Goal: Task Accomplishment & Management: Manage account settings

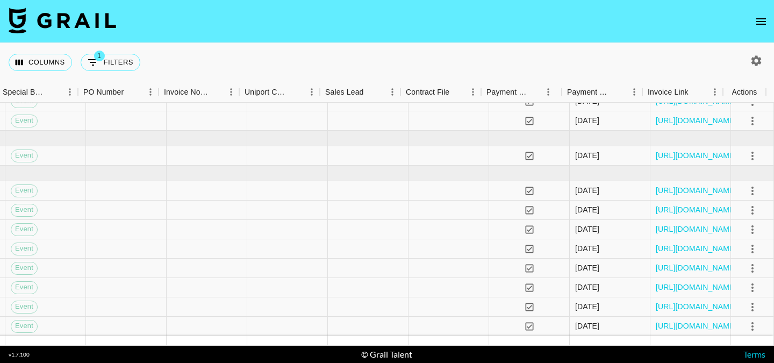
scroll to position [828, 1677]
click at [662, 204] on link "[URL][DOMAIN_NAME]" at bounding box center [696, 209] width 81 height 11
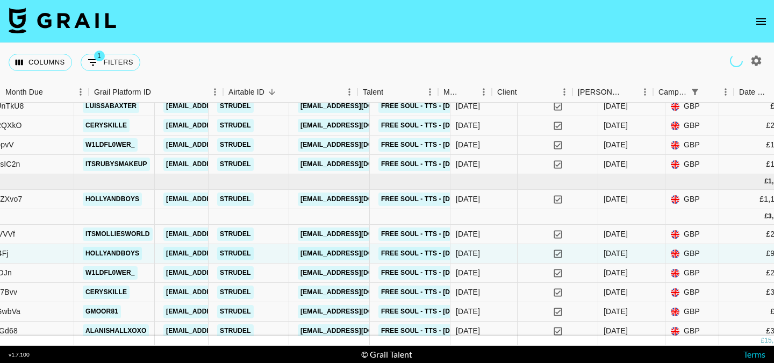
scroll to position [776, 0]
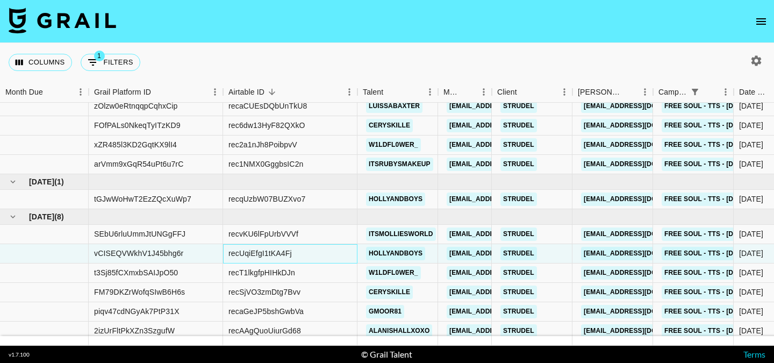
click at [310, 252] on div "recUqiEfgI1tKA4Fj" at bounding box center [290, 253] width 134 height 19
click at [451, 54] on div "Columns 1 Filters + Booking" at bounding box center [387, 62] width 774 height 39
click at [280, 256] on div "recUqiEfgI1tKA4Fj" at bounding box center [259, 253] width 63 height 11
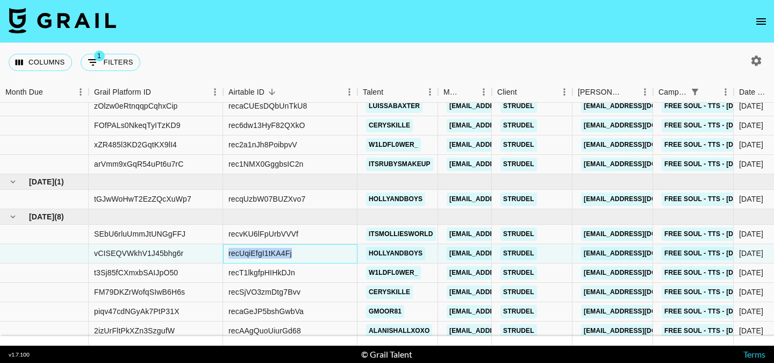
click at [280, 256] on div "recUqiEfgI1tKA4Fj" at bounding box center [259, 253] width 63 height 11
copy div "recUqiEfgI1tKA4Fj"
click at [492, 17] on nav at bounding box center [387, 21] width 774 height 43
click at [518, 33] on nav at bounding box center [387, 21] width 774 height 43
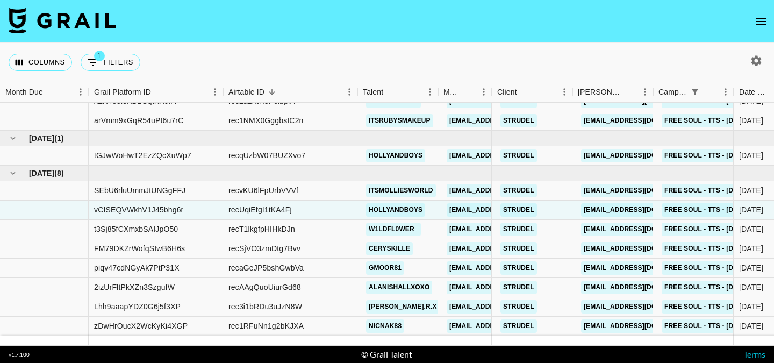
click at [448, 42] on nav at bounding box center [387, 21] width 774 height 43
click at [767, 23] on icon "open drawer" at bounding box center [761, 21] width 13 height 13
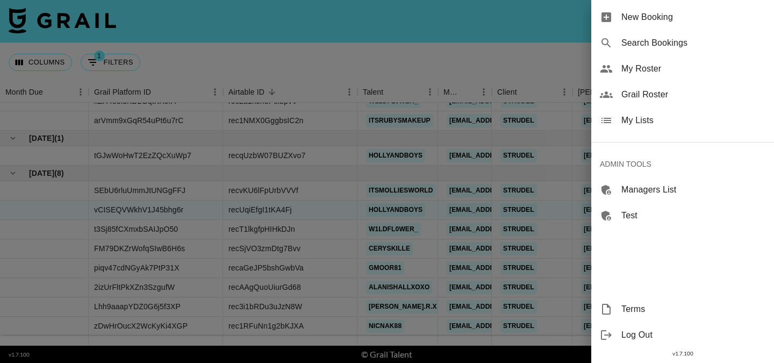
click at [683, 17] on span "New Booking" at bounding box center [693, 17] width 144 height 13
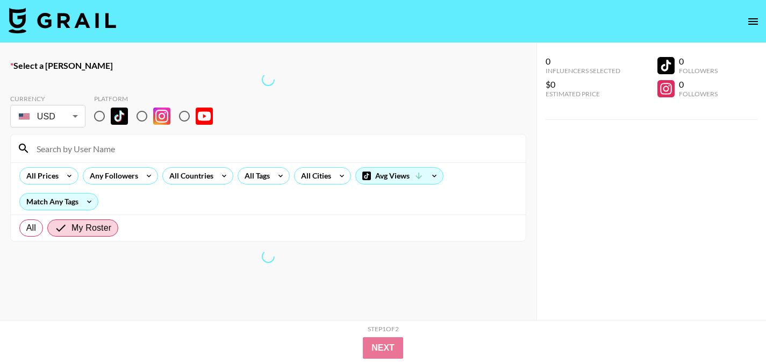
click at [60, 118] on body "Select a Booker Currency USD USD ​ Platform All Prices Any Followers All Countr…" at bounding box center [383, 216] width 766 height 432
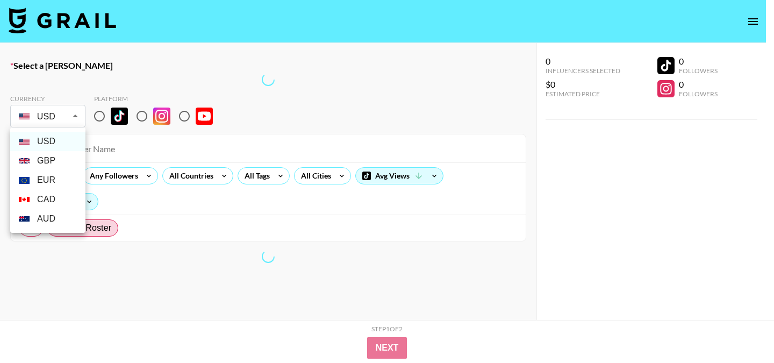
click at [51, 160] on li "GBP" at bounding box center [47, 160] width 75 height 19
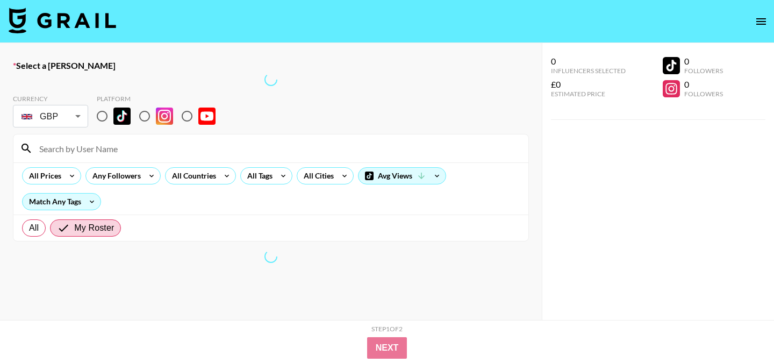
type input "GBP"
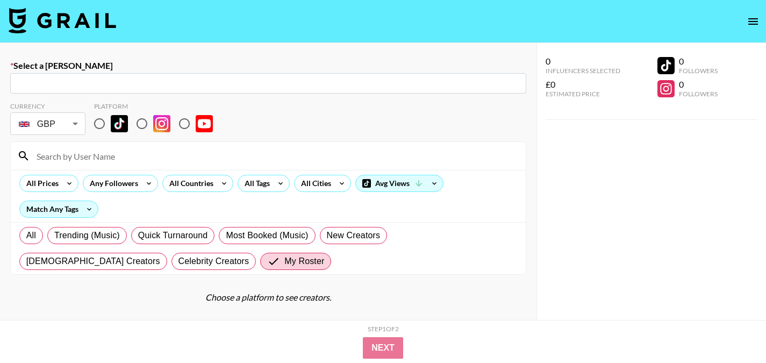
click at [54, 77] on input "text" at bounding box center [268, 83] width 503 height 12
click at [91, 84] on input "text" at bounding box center [268, 83] width 503 height 12
drag, startPoint x: 104, startPoint y: 87, endPoint x: 233, endPoint y: 87, distance: 129.0
click at [104, 87] on input "text" at bounding box center [268, 83] width 503 height 12
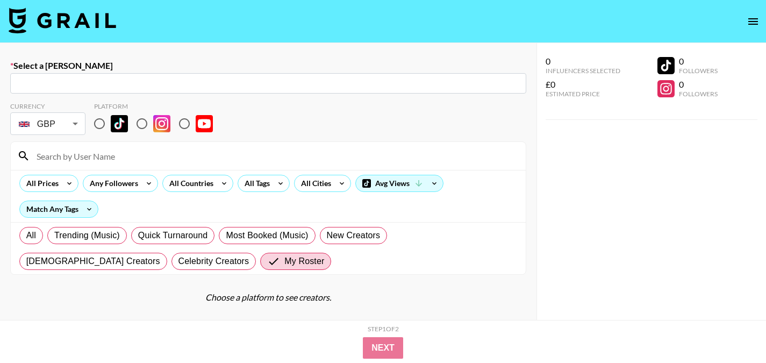
type input "ed@streamstrudel.com: Ed Winters Ronaldson -- Strudel -- J0a1LNiU5Eax3V0pvSBvKZ…"
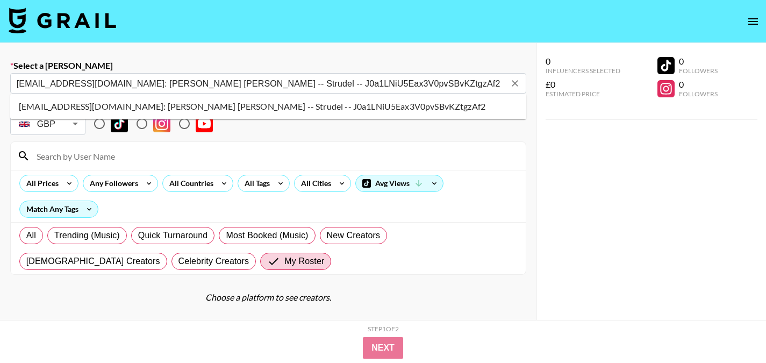
click at [155, 107] on li "ed@streamstrudel.com: Ed Winters Ronaldson -- Strudel -- J0a1LNiU5Eax3V0pvSBvKZ…" at bounding box center [268, 106] width 516 height 17
type input "USD"
select select "Song"
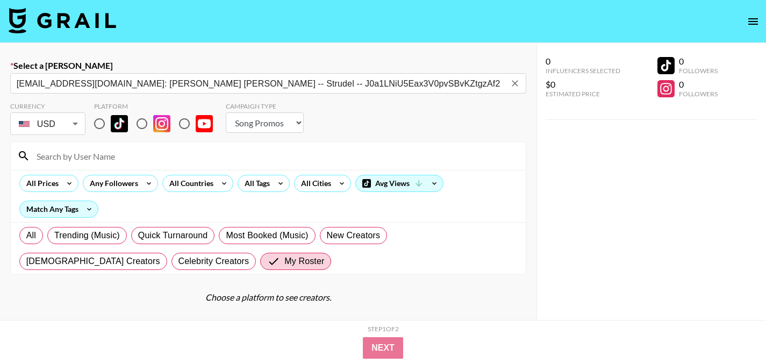
click at [574, 235] on div "0 Influencers Selected $0 Estimated Price 0 Followers 0 Followers" at bounding box center [652, 203] width 230 height 320
click at [51, 118] on body "Select a Booker ed@streamstrudel.com: Ed Winters Ronaldson -- Strudel -- J0a1LN…" at bounding box center [387, 219] width 774 height 439
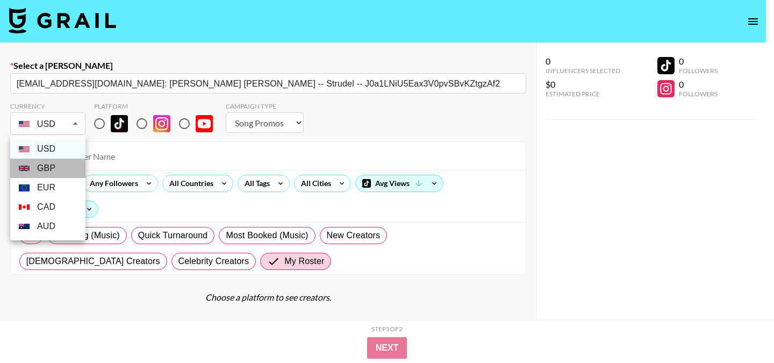
click at [53, 165] on li "GBP" at bounding box center [47, 168] width 75 height 19
type input "GBP"
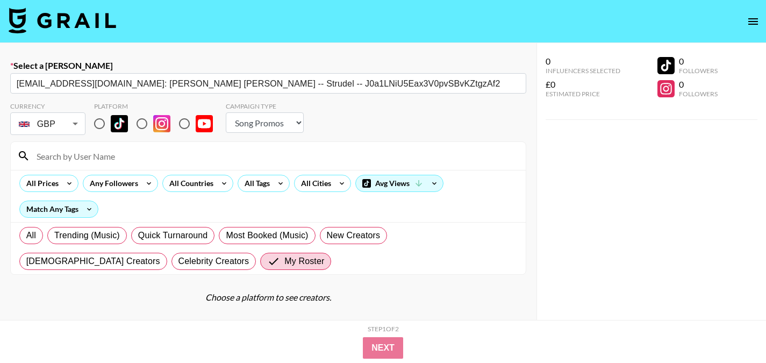
click at [101, 120] on input "radio" at bounding box center [99, 123] width 23 height 23
radio input "true"
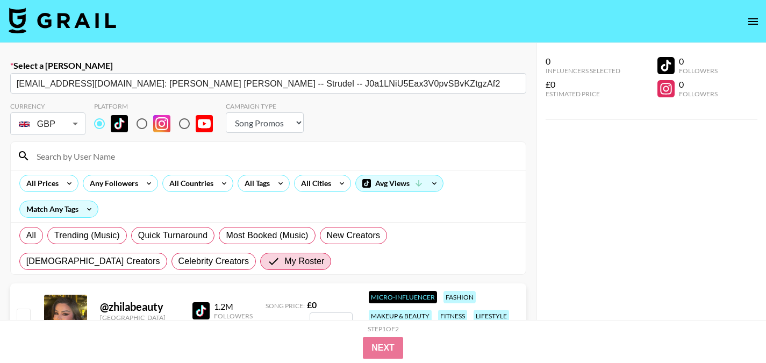
click at [286, 126] on select "Choose Type... Song Promos Brand Promos" at bounding box center [265, 122] width 78 height 20
select select "Brand"
click at [226, 112] on select "Choose Type... Song Promos Brand Promos" at bounding box center [265, 122] width 78 height 20
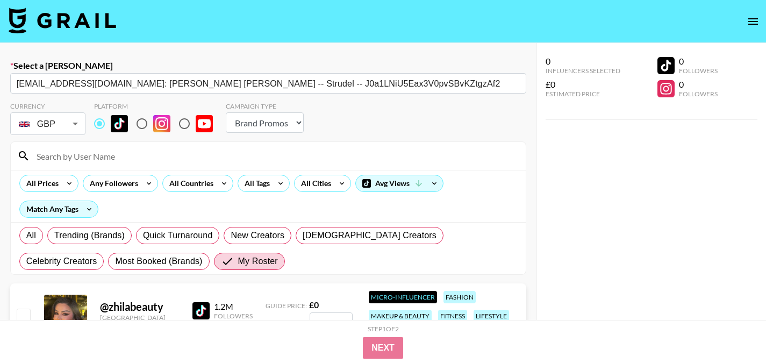
click at [201, 153] on input at bounding box center [274, 155] width 489 height 17
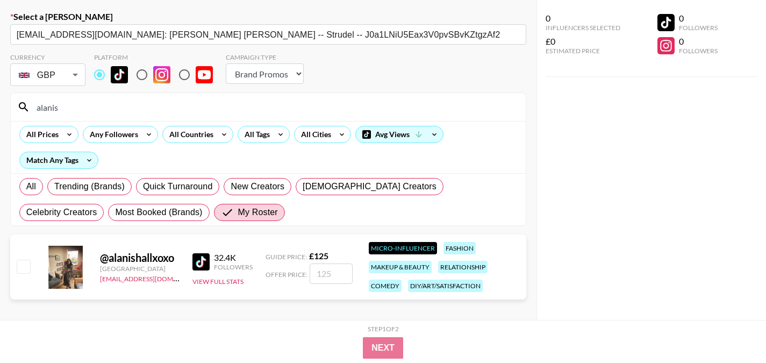
scroll to position [76, 0]
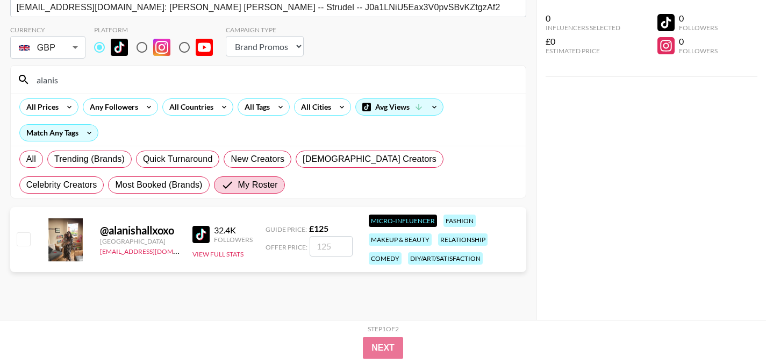
type input "alanis"
click at [326, 249] on input "number" at bounding box center [331, 246] width 43 height 20
type input "1"
checkbox input "true"
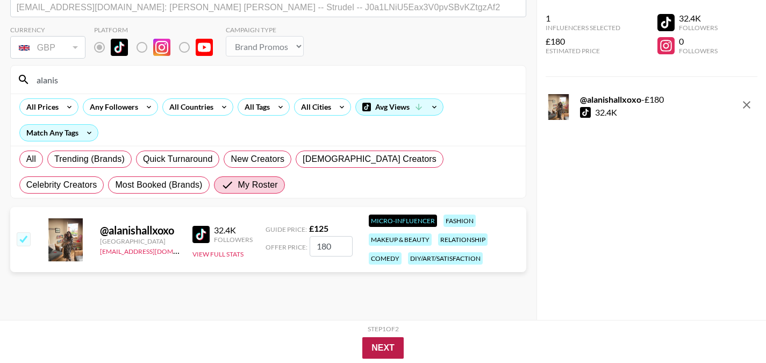
type input "180"
click at [382, 348] on button "Next" at bounding box center [382, 348] width 41 height 22
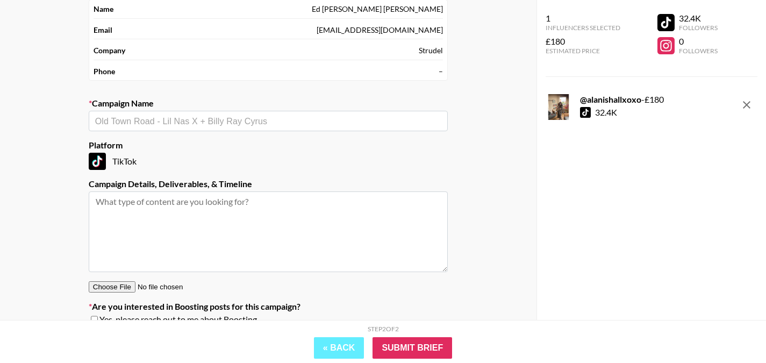
scroll to position [0, 0]
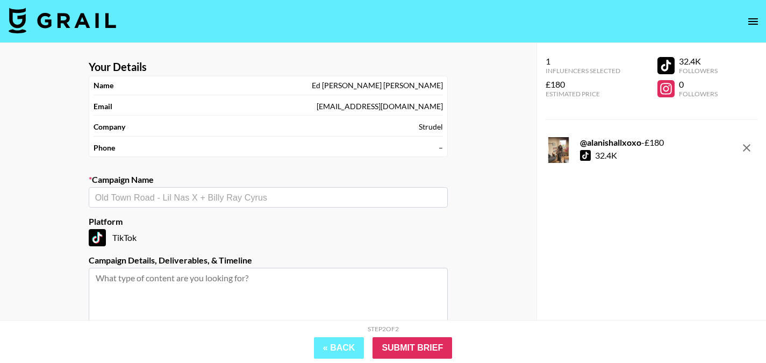
click at [267, 192] on input "text" at bounding box center [268, 197] width 346 height 12
click at [213, 236] on li "Free Soul - TTS - [DATE]" at bounding box center [268, 237] width 359 height 17
type input "Free Soul - TTS - [DATE]"
type textarea "TikTok -- TikTok -- TikTok -- TikTok -- TikTok -- TikTok -- TikTok -- TikTok --"
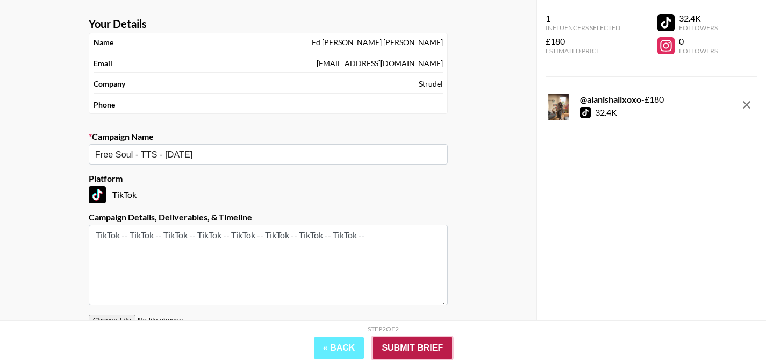
click at [427, 344] on input "Submit Brief" at bounding box center [413, 348] width 80 height 22
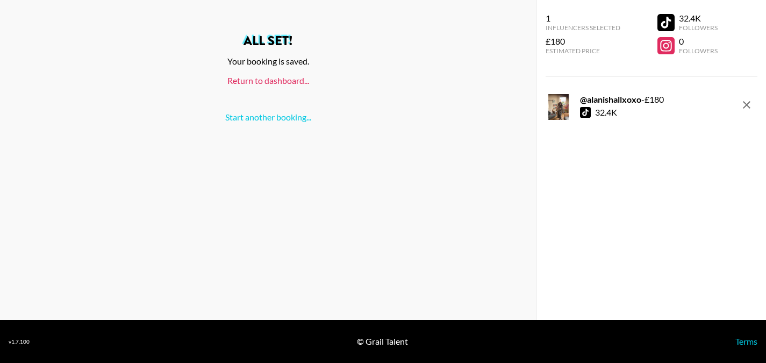
click at [268, 80] on link "Return to dashboard..." at bounding box center [268, 80] width 82 height 10
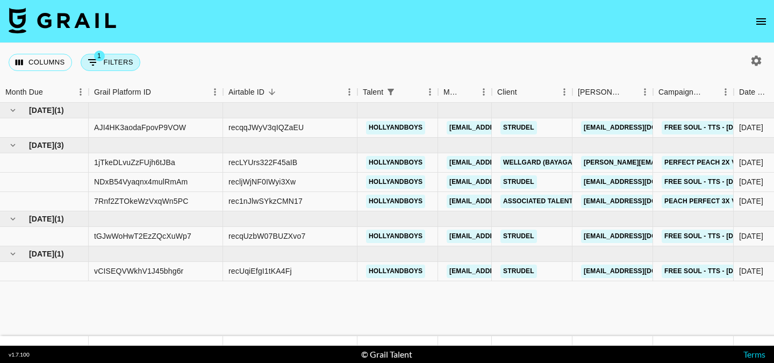
click at [120, 61] on button "1 Filters" at bounding box center [111, 62] width 60 height 17
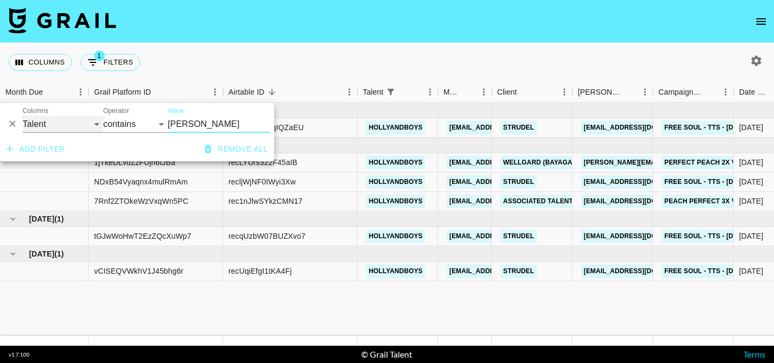
click at [59, 126] on select "Grail Platform ID Airtable ID Talent Manager Client [PERSON_NAME] Campaign (Typ…" at bounding box center [63, 124] width 81 height 17
select select "campaign"
click at [23, 116] on select "Grail Platform ID Airtable ID Talent Manager Client [PERSON_NAME] Campaign (Typ…" at bounding box center [63, 124] width 81 height 17
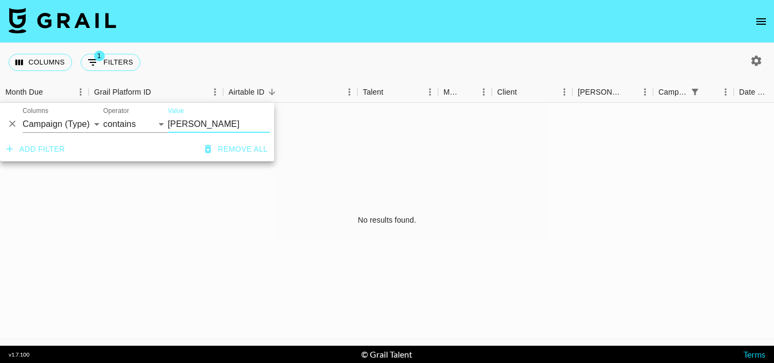
click at [192, 123] on input "[PERSON_NAME]" at bounding box center [219, 124] width 102 height 17
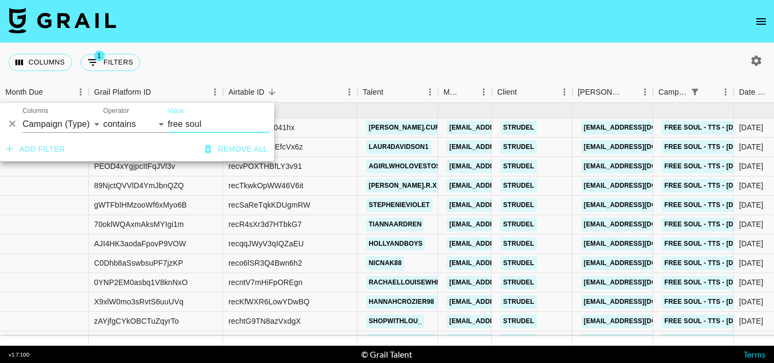
type input "free soul"
click at [270, 40] on nav at bounding box center [387, 21] width 774 height 43
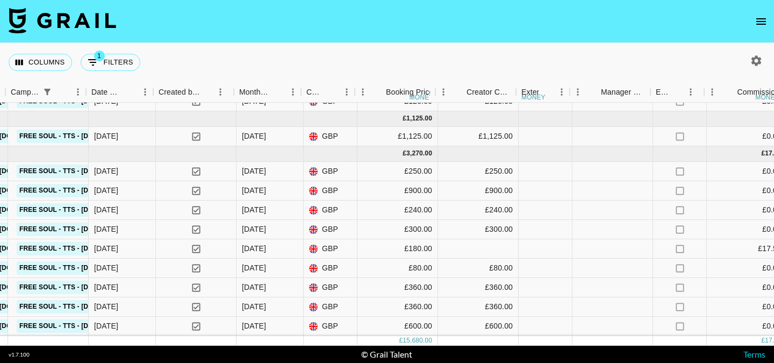
scroll to position [843, 643]
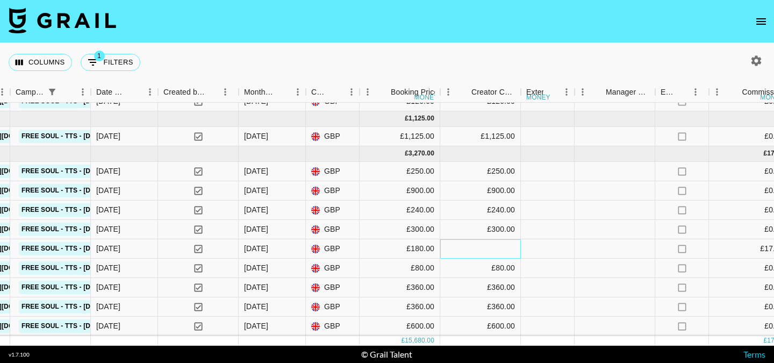
click at [487, 239] on div at bounding box center [480, 248] width 81 height 19
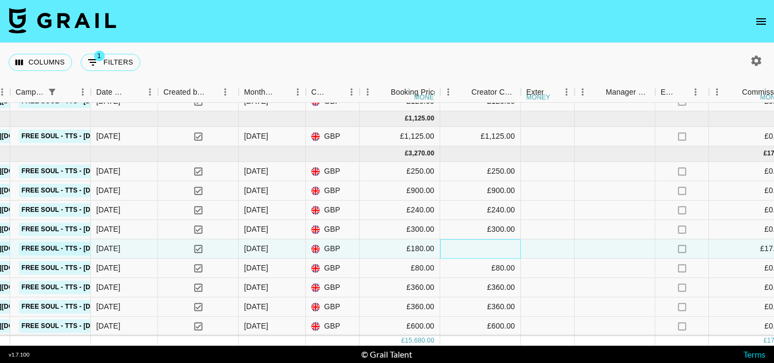
click at [487, 239] on div at bounding box center [480, 248] width 81 height 19
type input "180"
click at [461, 20] on nav at bounding box center [387, 21] width 774 height 43
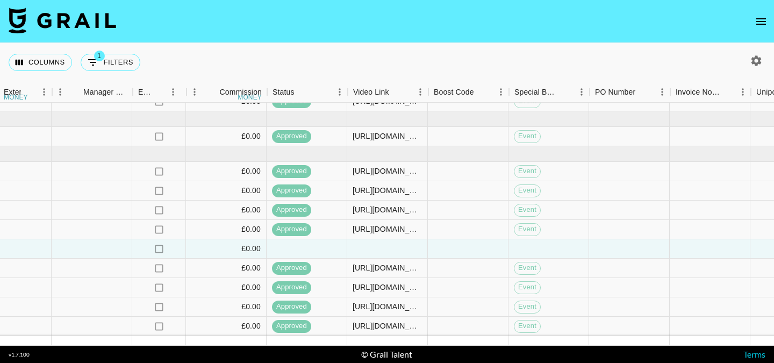
scroll to position [843, 1167]
click at [521, 239] on div at bounding box center [548, 248] width 81 height 19
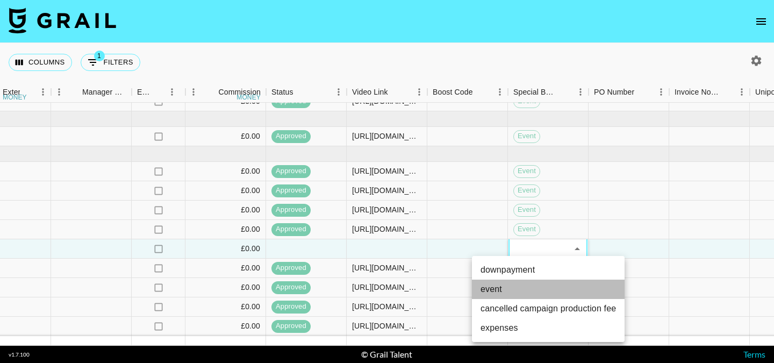
click at [504, 285] on li "event" at bounding box center [548, 289] width 153 height 19
type input "event"
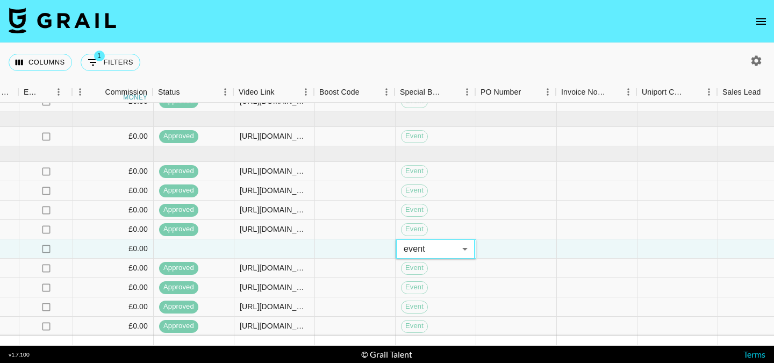
scroll to position [843, 1280]
click at [529, 51] on div "Columns 1 Filters + Booking" at bounding box center [387, 62] width 774 height 39
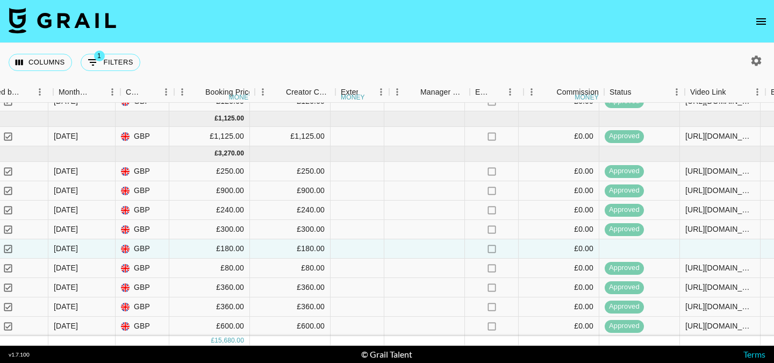
scroll to position [843, 828]
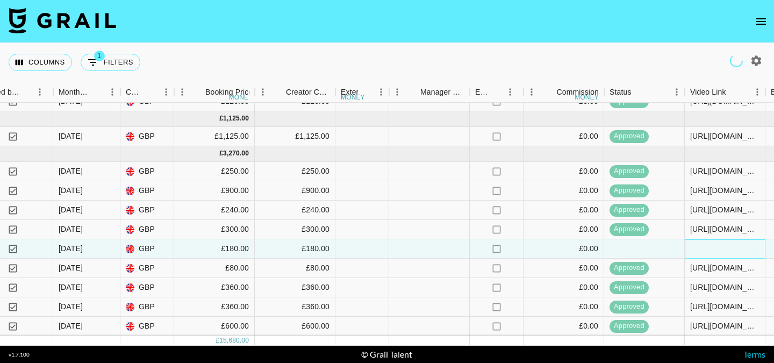
click at [693, 239] on div at bounding box center [725, 248] width 81 height 19
click at [693, 244] on input "text" at bounding box center [724, 248] width 79 height 9
type input "[URL][DOMAIN_NAME]"
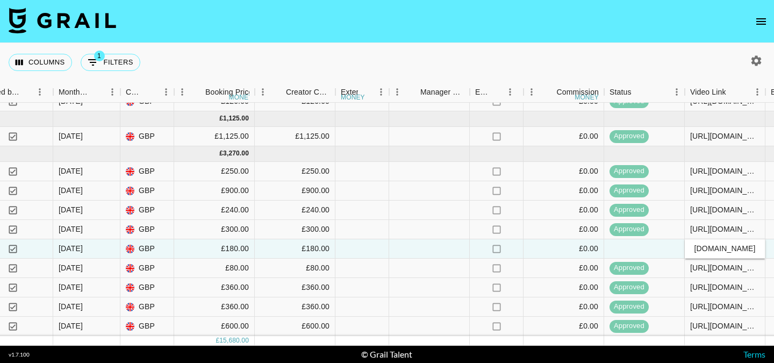
click at [577, 34] on nav at bounding box center [387, 21] width 774 height 43
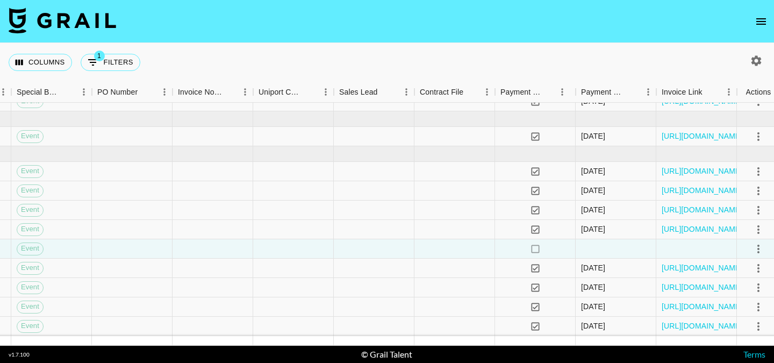
scroll to position [843, 1677]
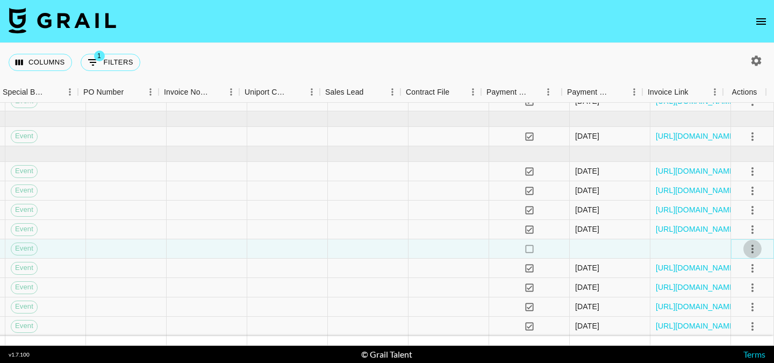
click at [746, 242] on icon "select merge strategy" at bounding box center [752, 248] width 13 height 13
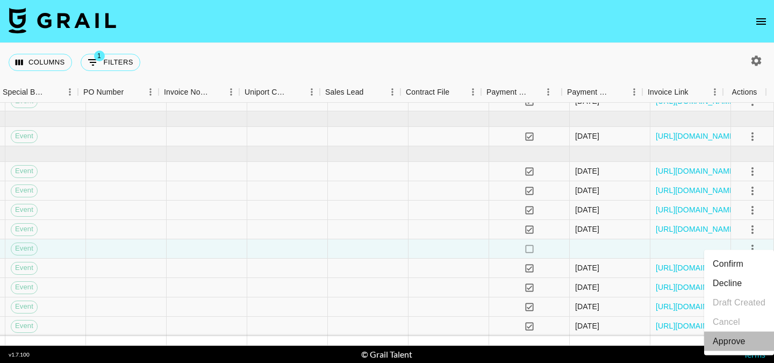
click at [735, 342] on div "Approve" at bounding box center [729, 341] width 33 height 13
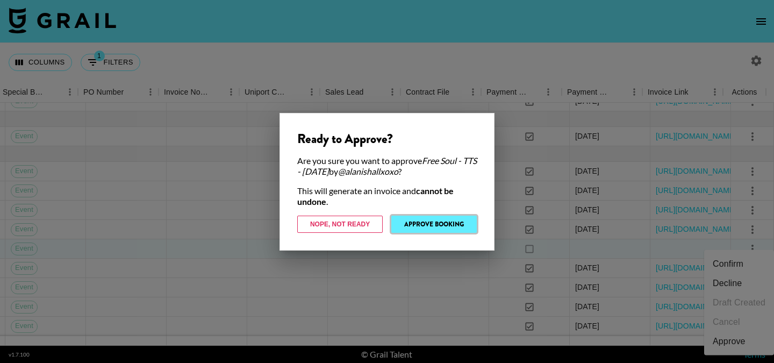
click at [432, 219] on button "Approve Booking" at bounding box center [433, 224] width 85 height 17
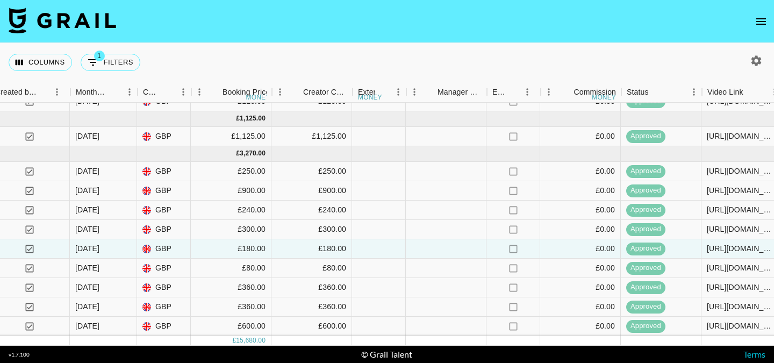
scroll to position [843, 811]
click at [481, 34] on nav at bounding box center [387, 21] width 774 height 43
drag, startPoint x: 452, startPoint y: 29, endPoint x: 394, endPoint y: 351, distance: 326.8
click at [452, 29] on nav at bounding box center [387, 21] width 774 height 43
